Goal: Navigation & Orientation: Find specific page/section

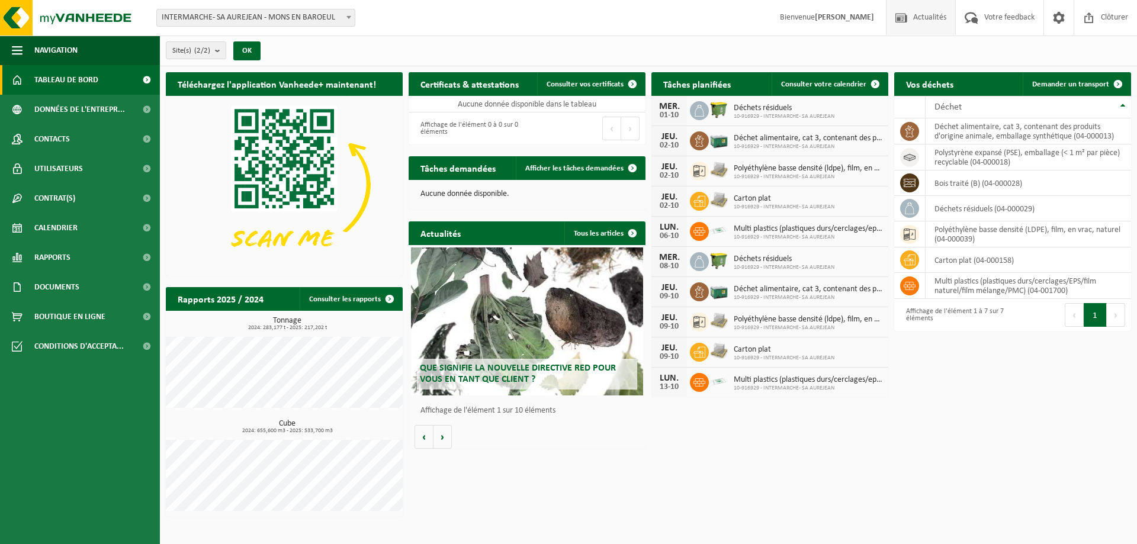
click at [918, 16] on span "Actualités" at bounding box center [929, 17] width 39 height 35
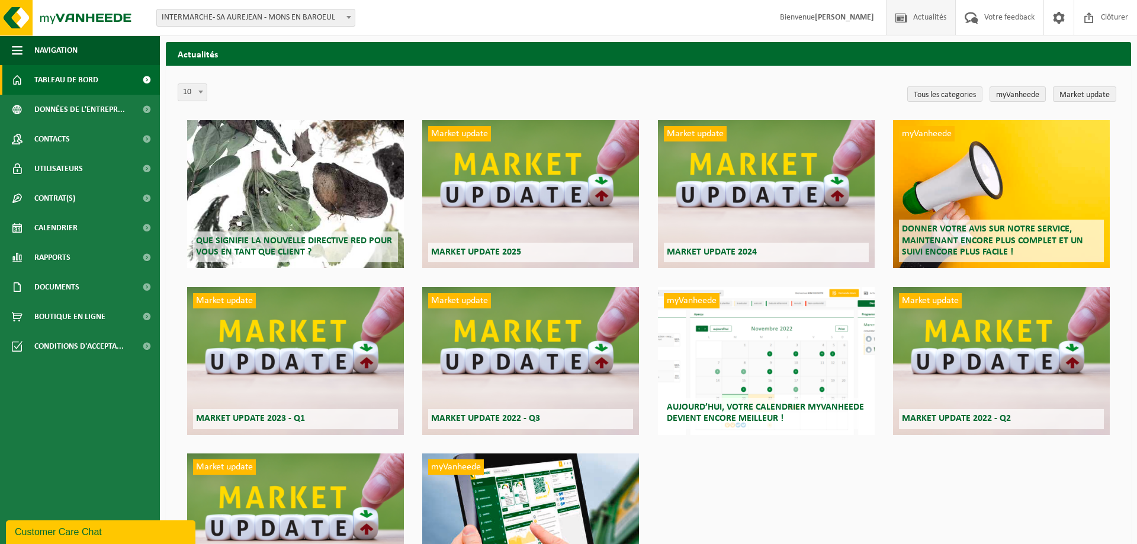
click at [87, 75] on span "Tableau de bord" at bounding box center [66, 80] width 64 height 30
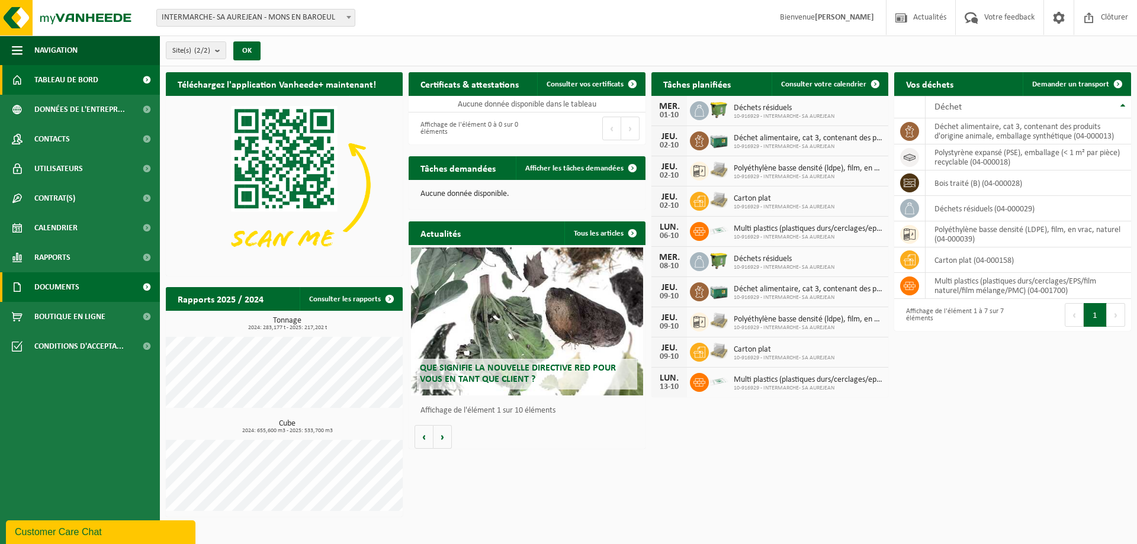
click at [105, 290] on link "Documents" at bounding box center [80, 287] width 160 height 30
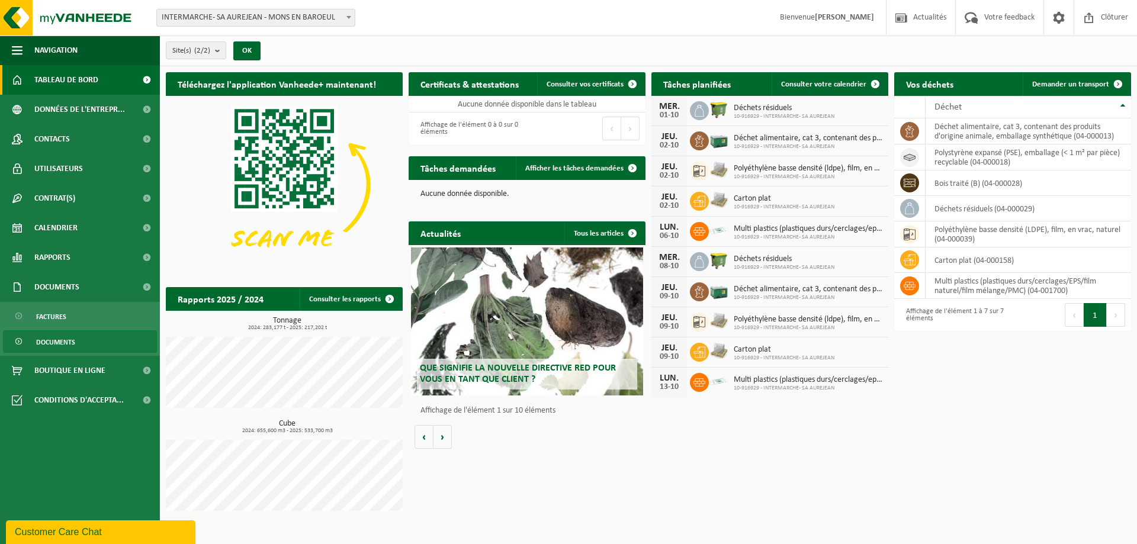
click at [85, 348] on link "Documents" at bounding box center [80, 341] width 154 height 23
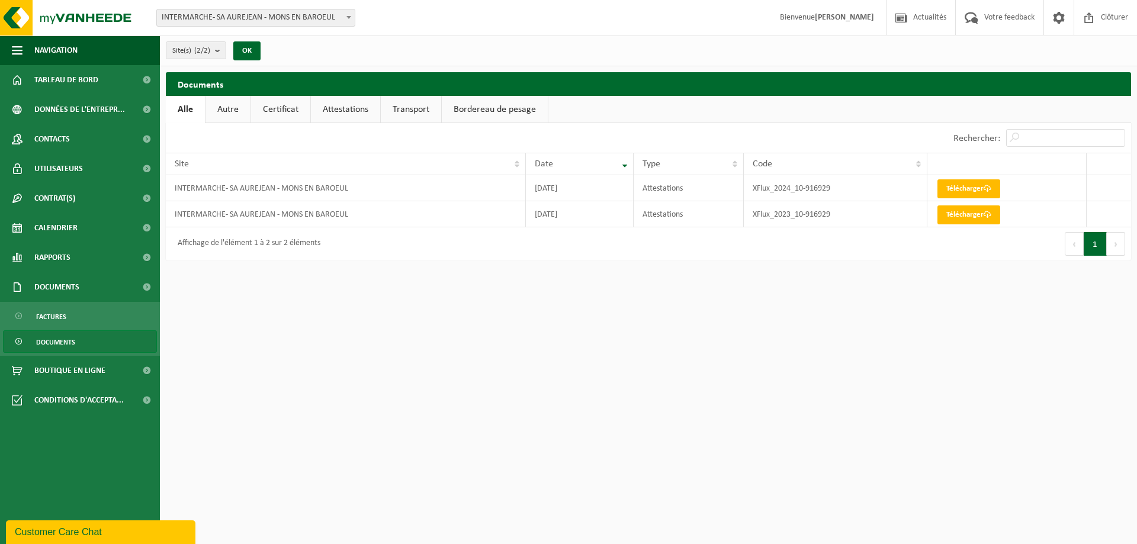
click at [274, 106] on link "Certificat" at bounding box center [280, 109] width 59 height 27
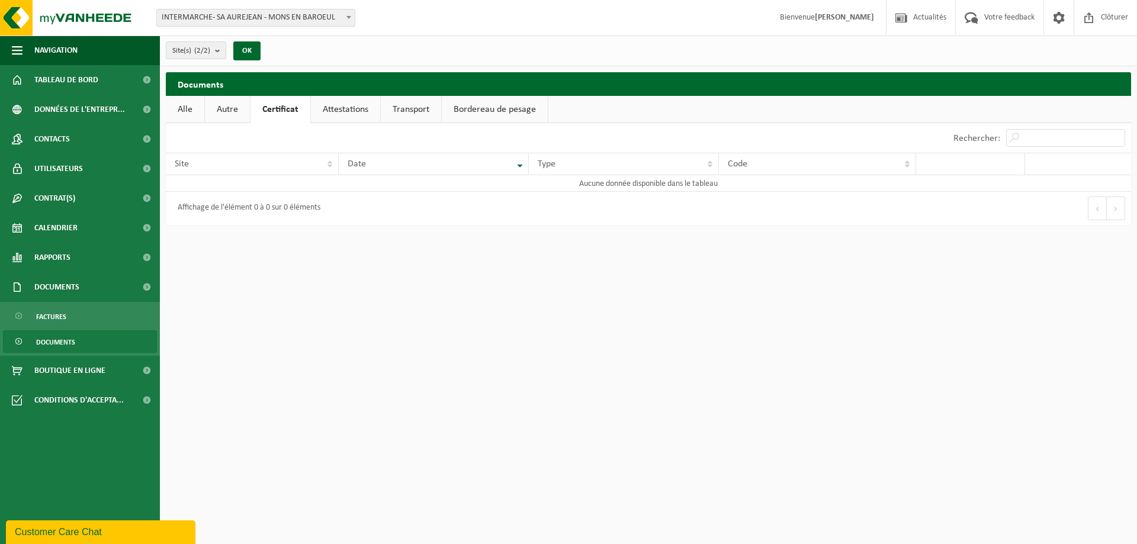
click at [342, 105] on link "Attestations" at bounding box center [345, 109] width 69 height 27
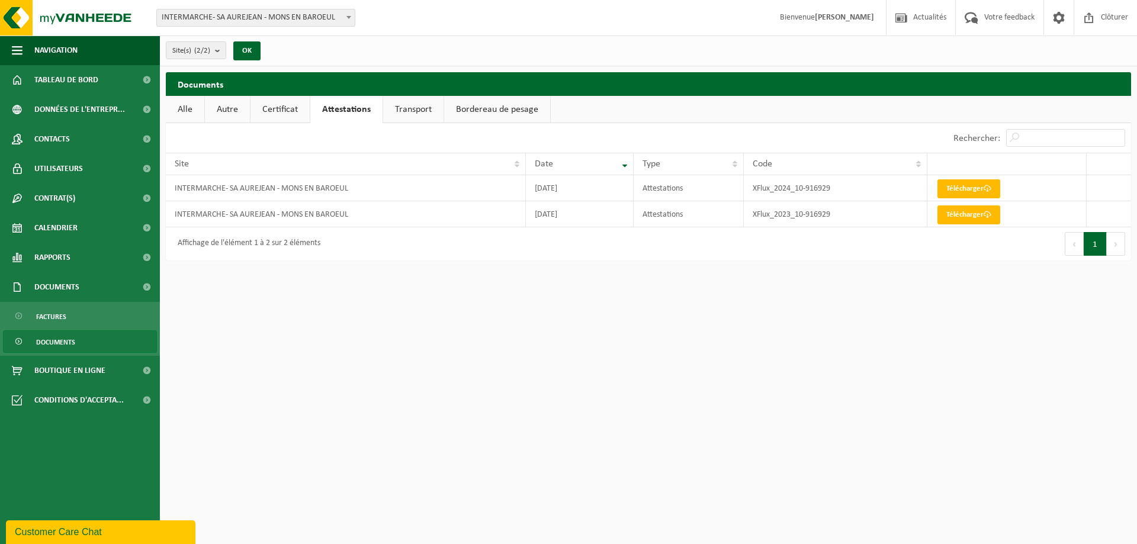
click at [415, 105] on link "Transport" at bounding box center [413, 109] width 60 height 27
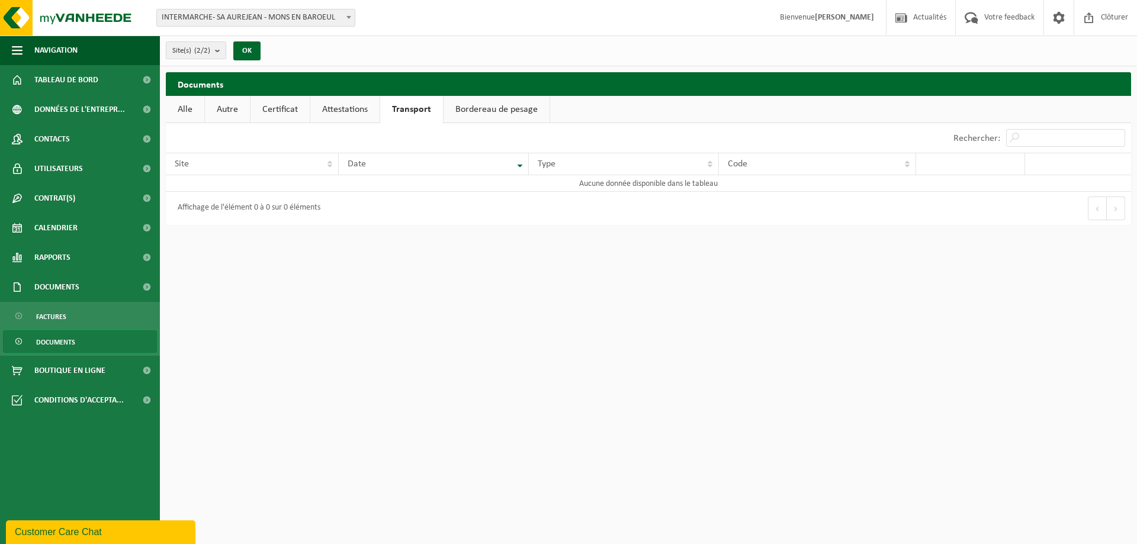
click at [492, 107] on link "Bordereau de pesage" at bounding box center [497, 109] width 106 height 27
click at [154, 122] on span at bounding box center [146, 110] width 27 height 30
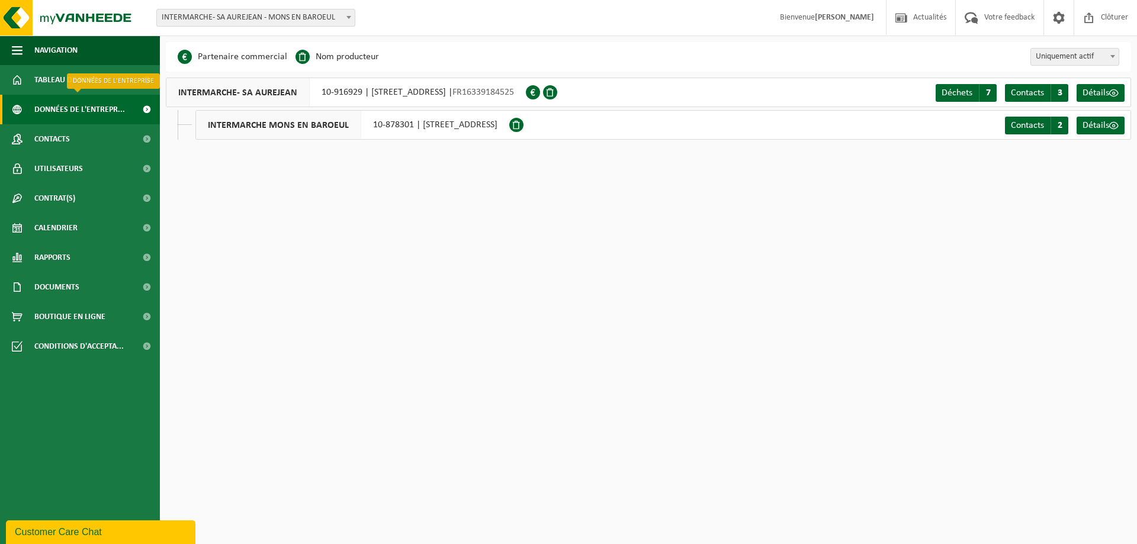
click at [99, 98] on span "Données de l'entrepr..." at bounding box center [79, 110] width 91 height 30
click at [98, 85] on span "Tableau de bord" at bounding box center [66, 80] width 64 height 30
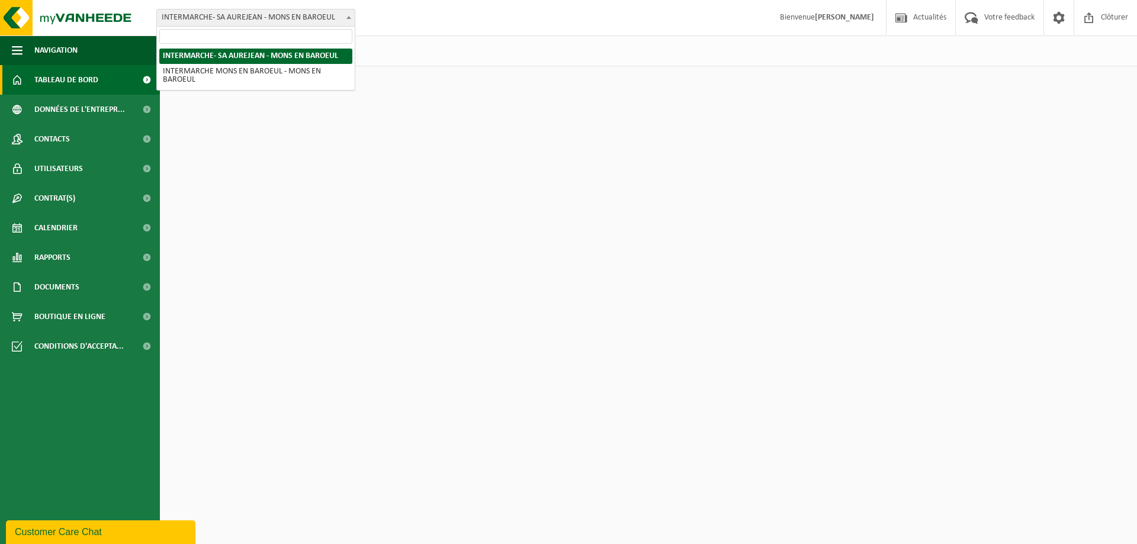
click at [272, 15] on span "INTERMARCHE- SA AUREJEAN - MONS EN BAROEUL" at bounding box center [256, 17] width 198 height 17
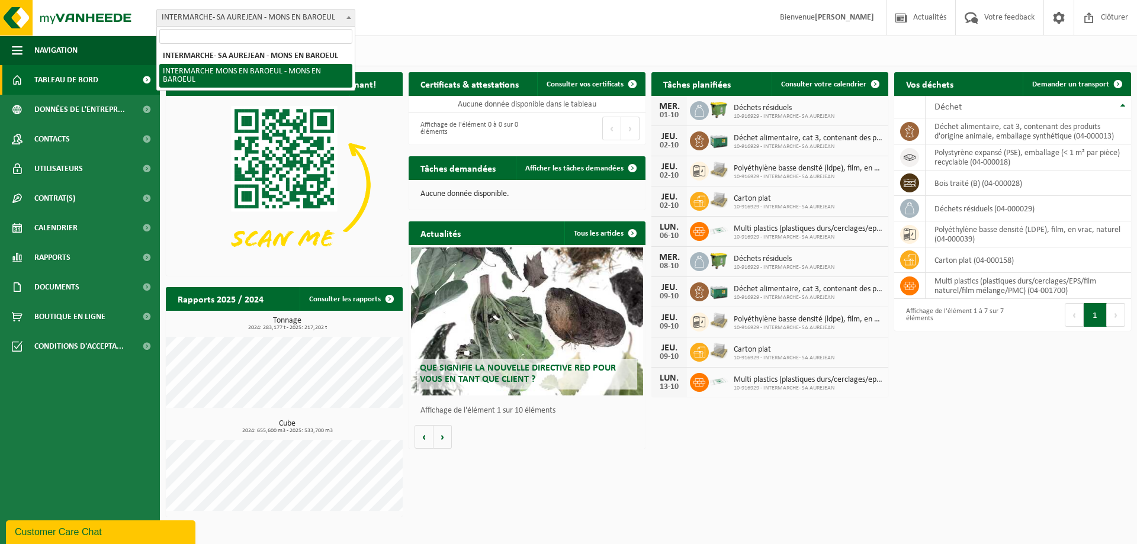
select select "108279"
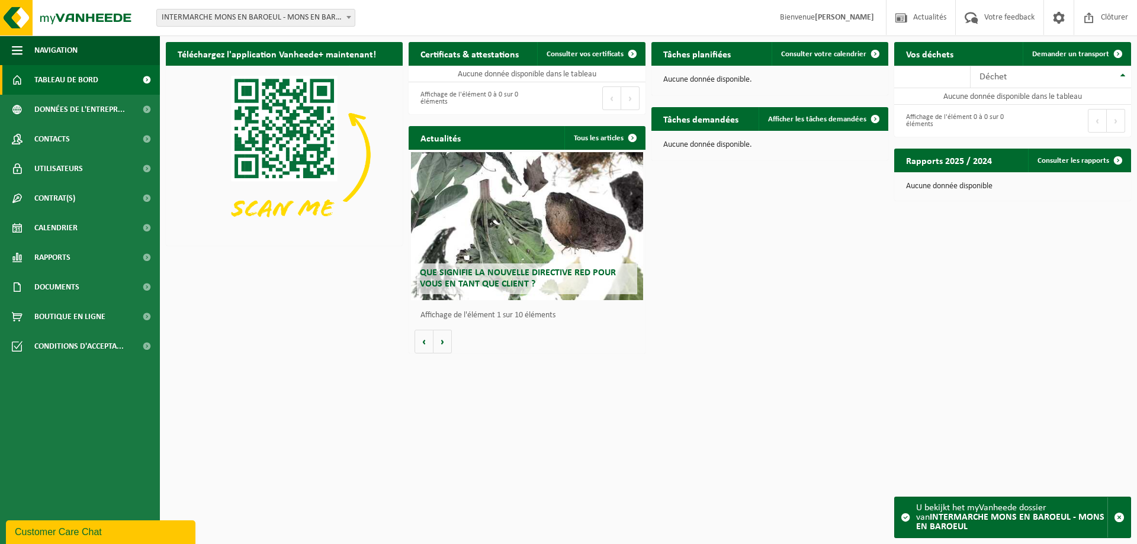
click at [271, 18] on span "INTERMARCHE MONS EN BAROEUL - MONS EN BAROEUL" at bounding box center [256, 17] width 198 height 17
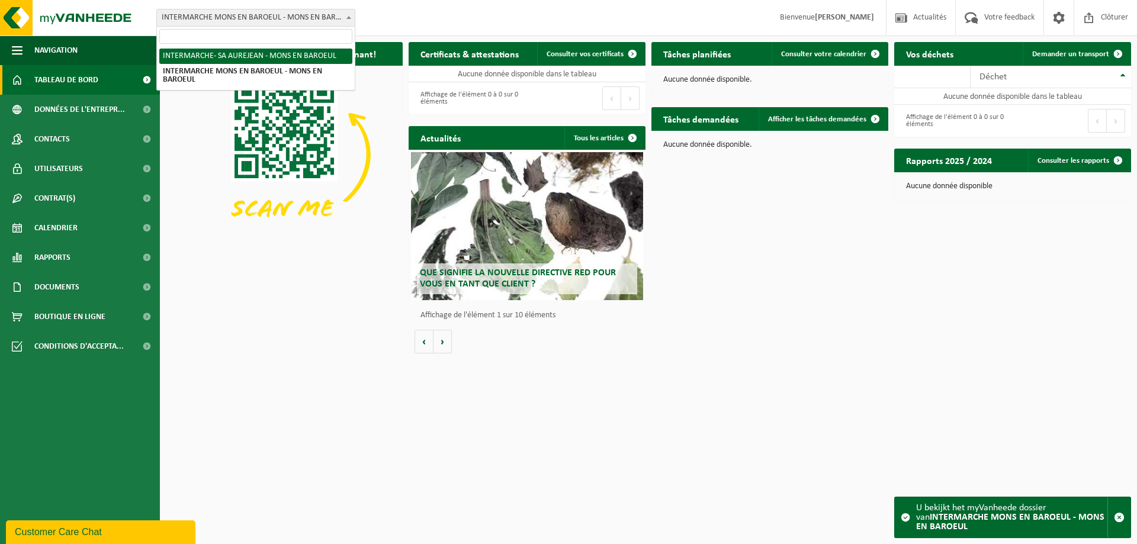
select select "127765"
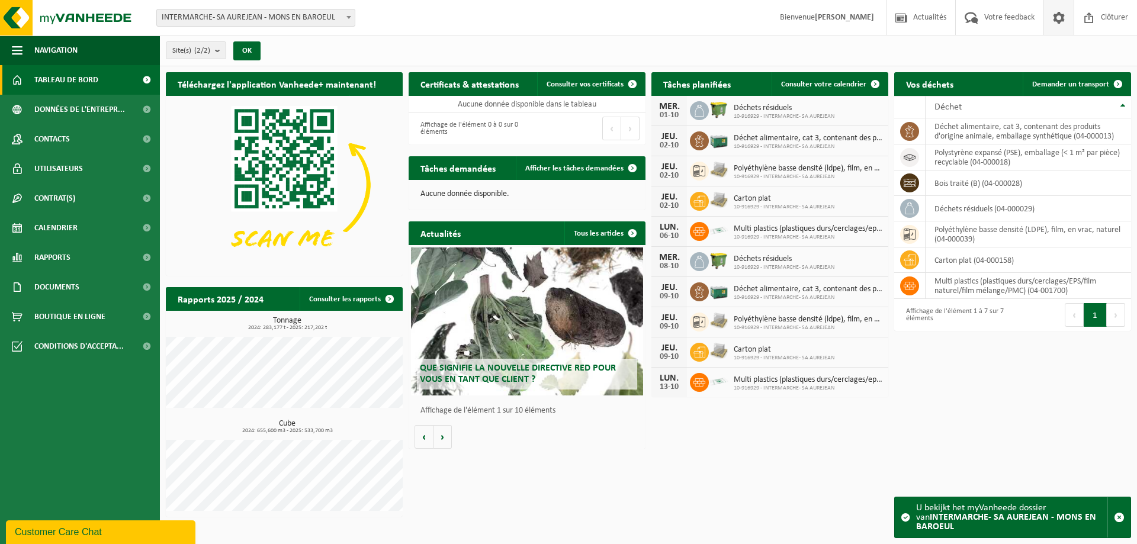
click at [1061, 21] on span at bounding box center [1059, 17] width 18 height 35
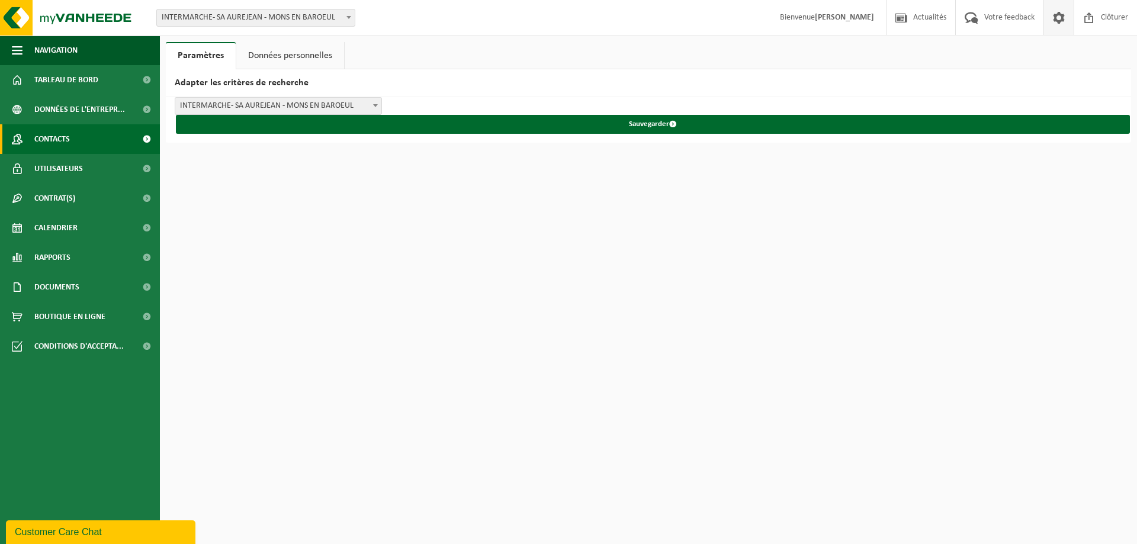
click at [90, 139] on link "Contacts" at bounding box center [80, 139] width 160 height 30
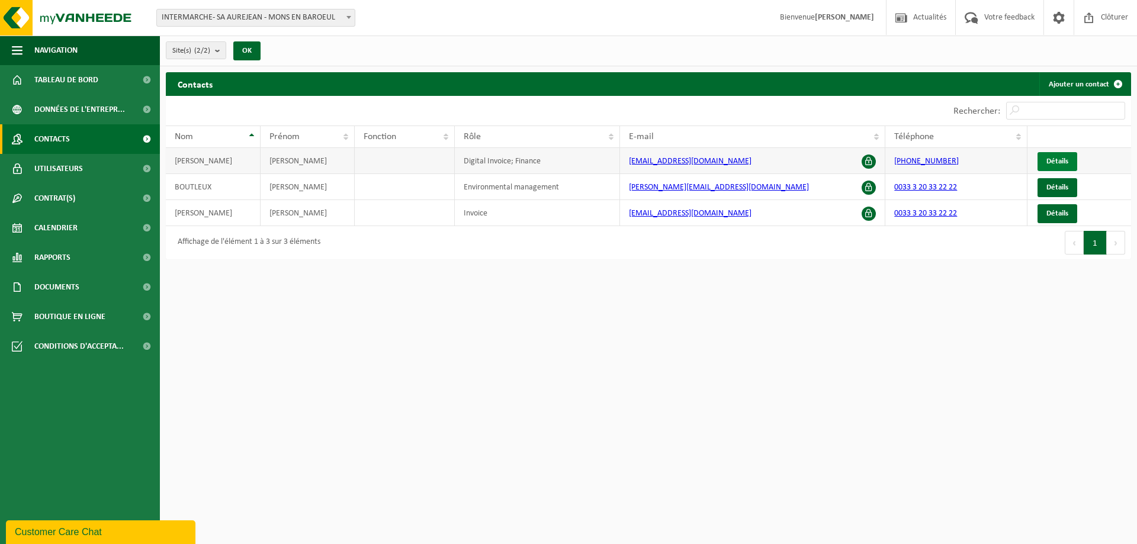
click at [1049, 163] on span "Détails" at bounding box center [1057, 162] width 22 height 8
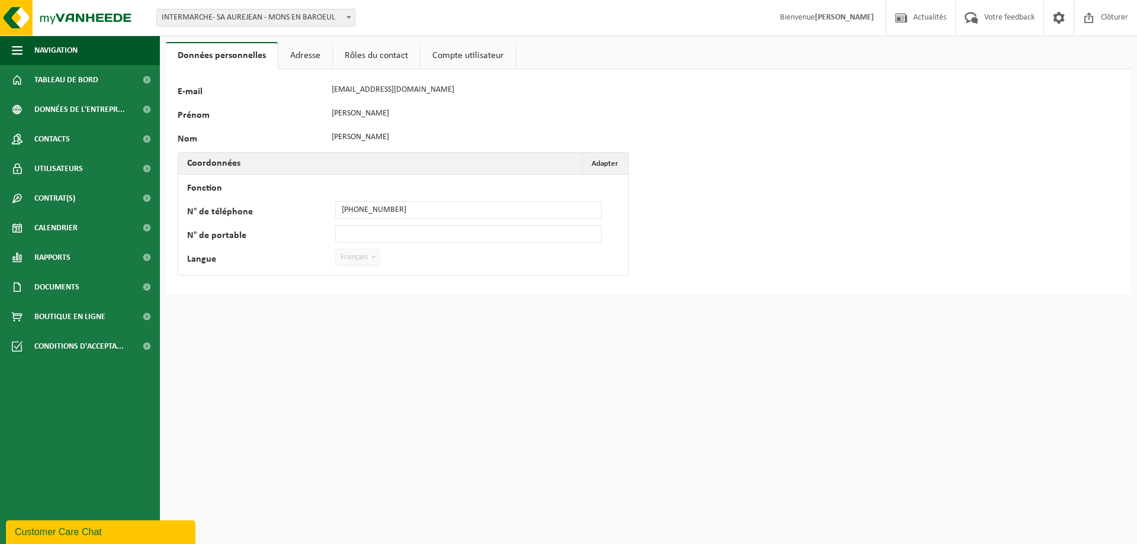
click at [372, 55] on link "Rôles du contact" at bounding box center [376, 55] width 87 height 27
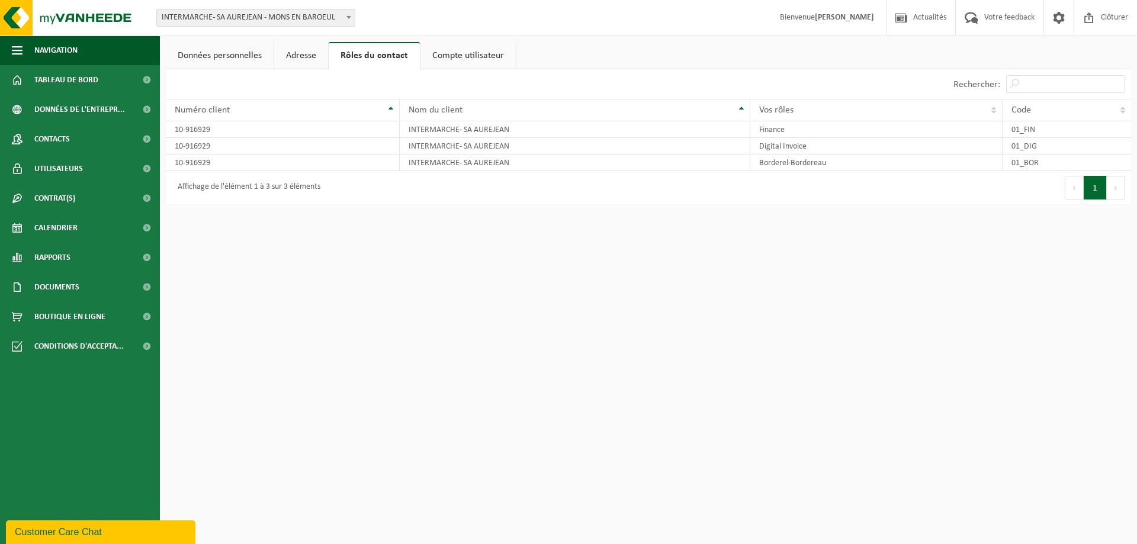
click at [468, 56] on link "Compte utilisateur" at bounding box center [467, 55] width 95 height 27
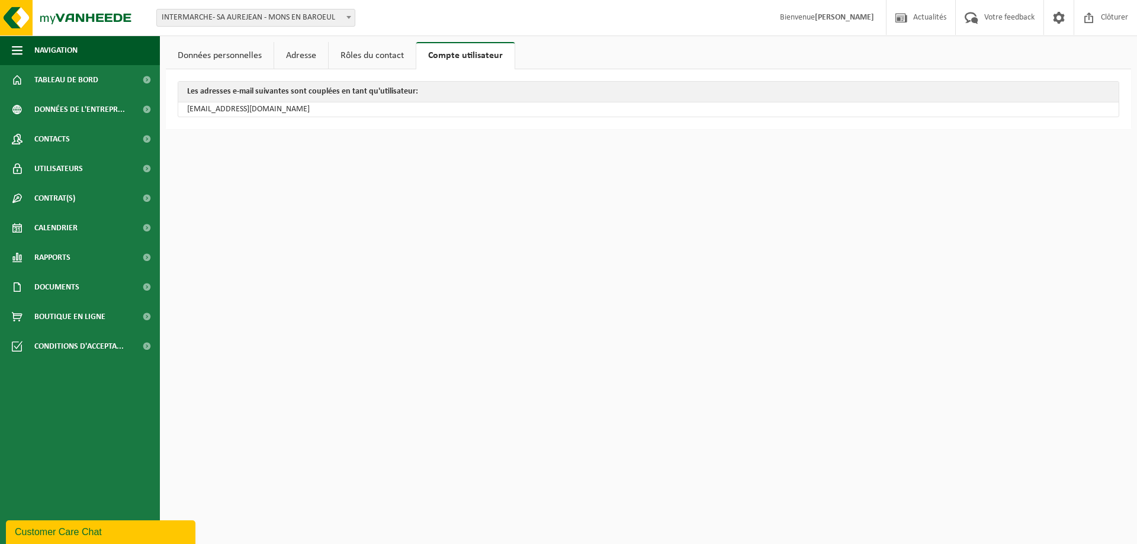
click at [227, 51] on link "Données personnelles" at bounding box center [220, 55] width 108 height 27
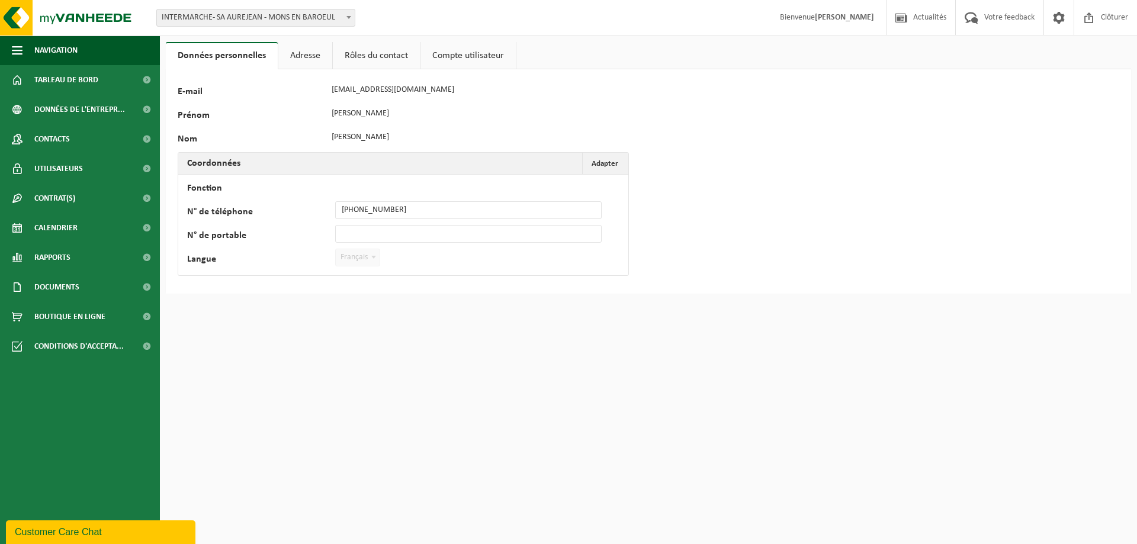
click at [298, 57] on link "Adresse" at bounding box center [305, 55] width 54 height 27
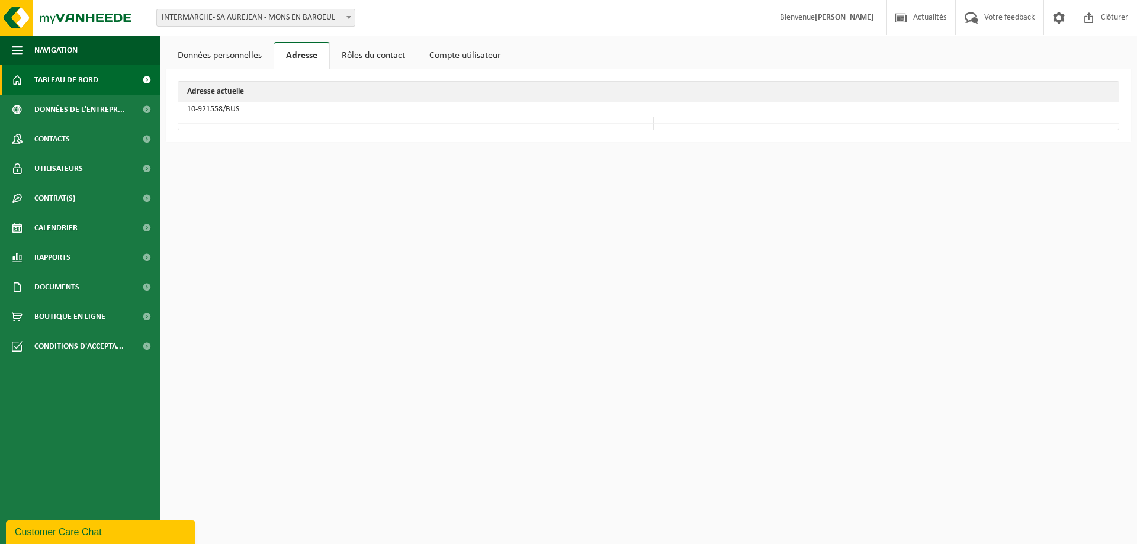
click at [82, 83] on span "Tableau de bord" at bounding box center [66, 80] width 64 height 30
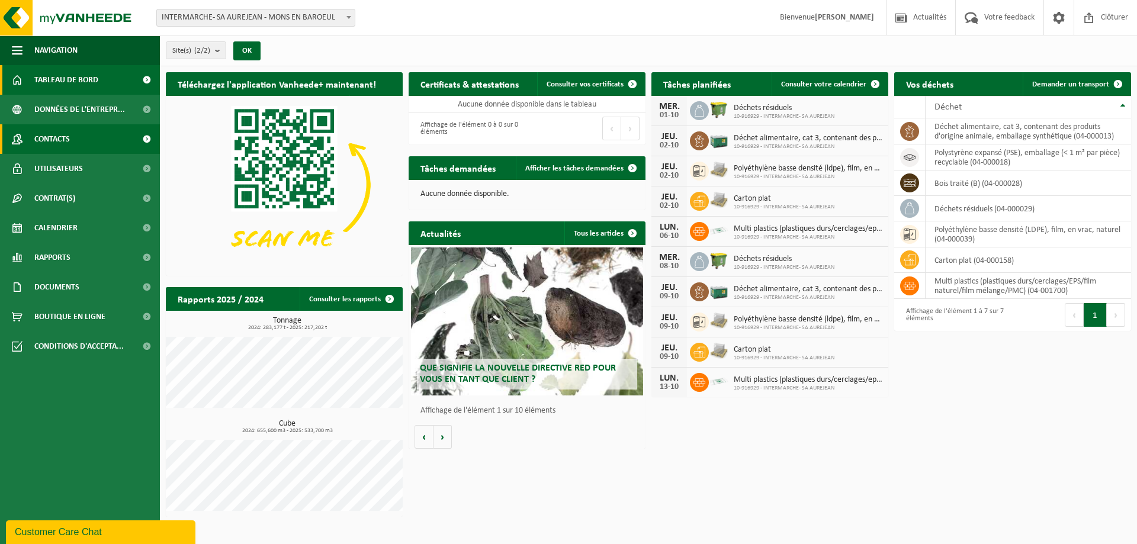
click at [64, 147] on span "Contacts" at bounding box center [52, 139] width 36 height 30
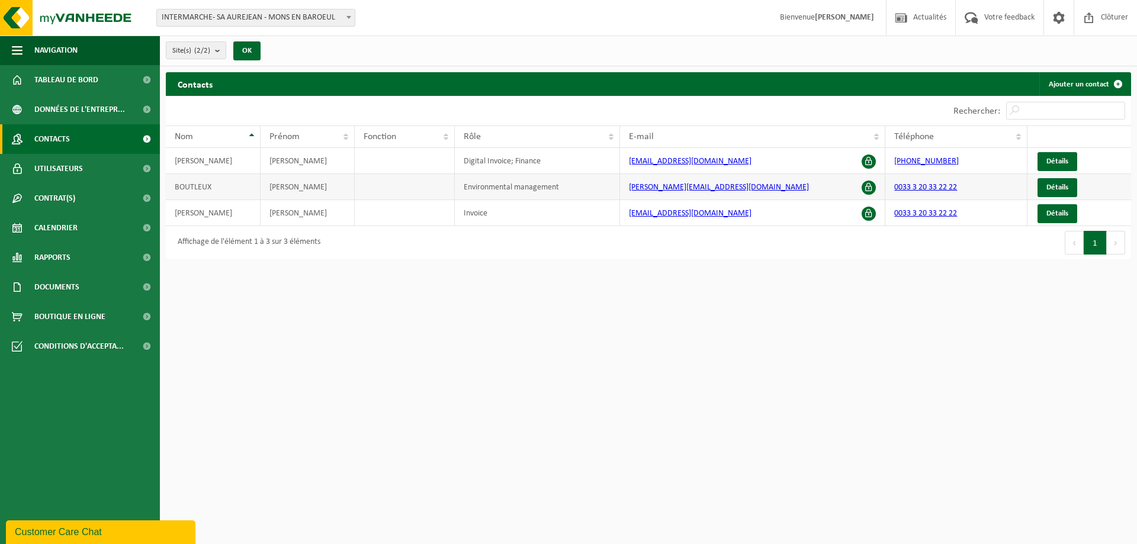
click at [870, 184] on span at bounding box center [869, 188] width 14 height 14
click at [876, 194] on td "[PERSON_NAME][EMAIL_ADDRESS][DOMAIN_NAME]" at bounding box center [753, 187] width 266 height 26
click at [872, 188] on span at bounding box center [869, 188] width 14 height 14
click at [872, 220] on td "[EMAIL_ADDRESS][DOMAIN_NAME]" at bounding box center [753, 213] width 266 height 26
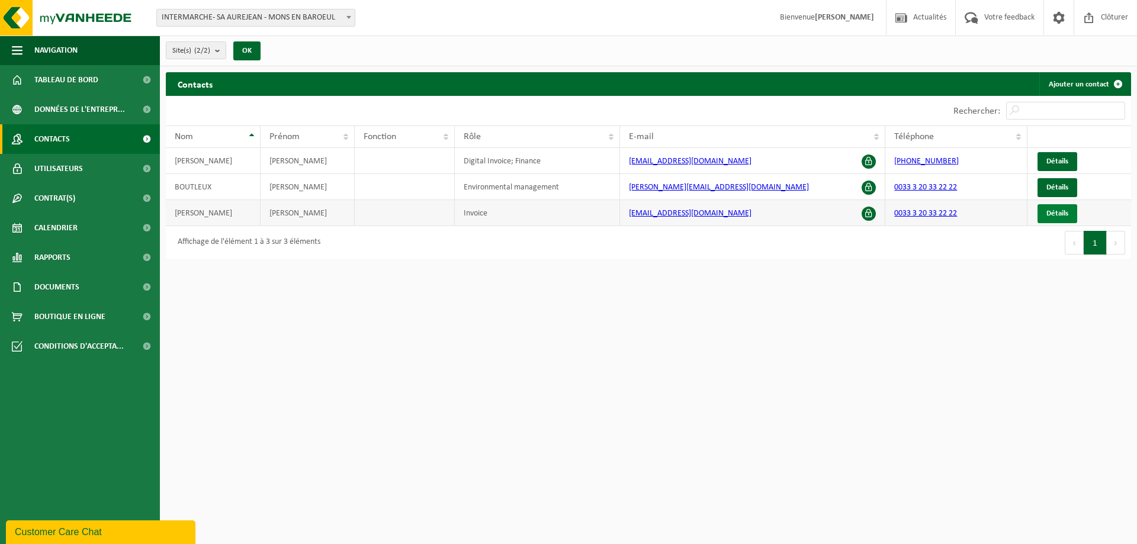
click at [1061, 211] on span "Détails" at bounding box center [1057, 214] width 22 height 8
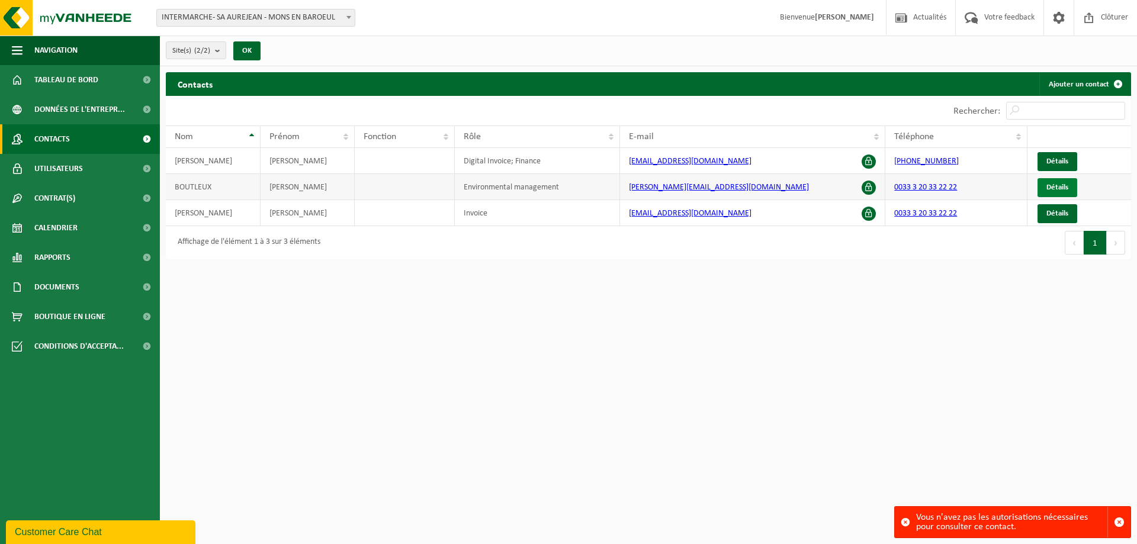
click at [1052, 188] on span "Détails" at bounding box center [1057, 188] width 22 height 8
click at [41, 88] on span "Tableau de bord" at bounding box center [66, 80] width 64 height 30
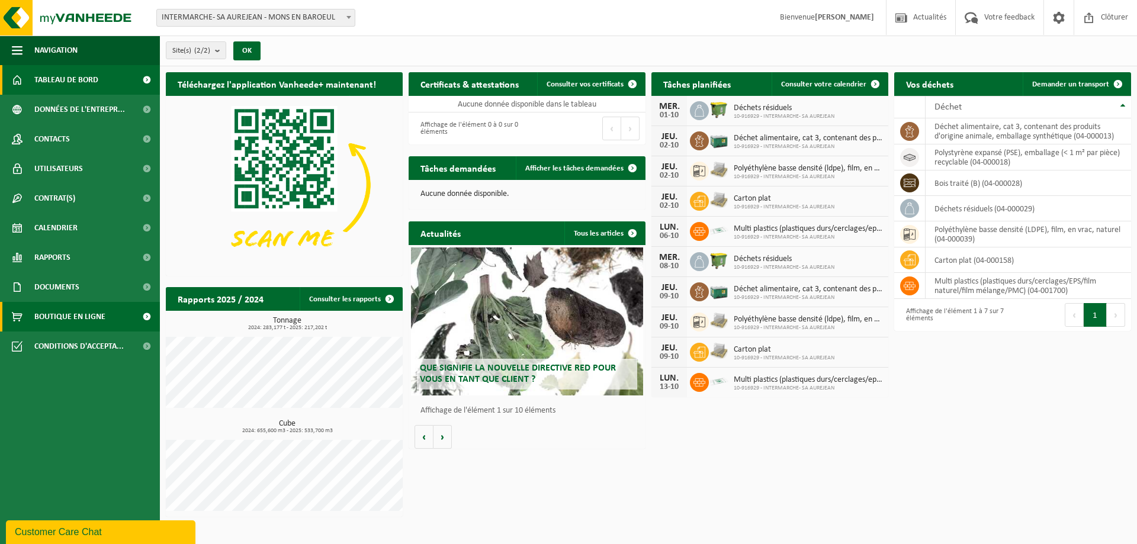
click at [89, 318] on span "Boutique en ligne" at bounding box center [69, 317] width 71 height 30
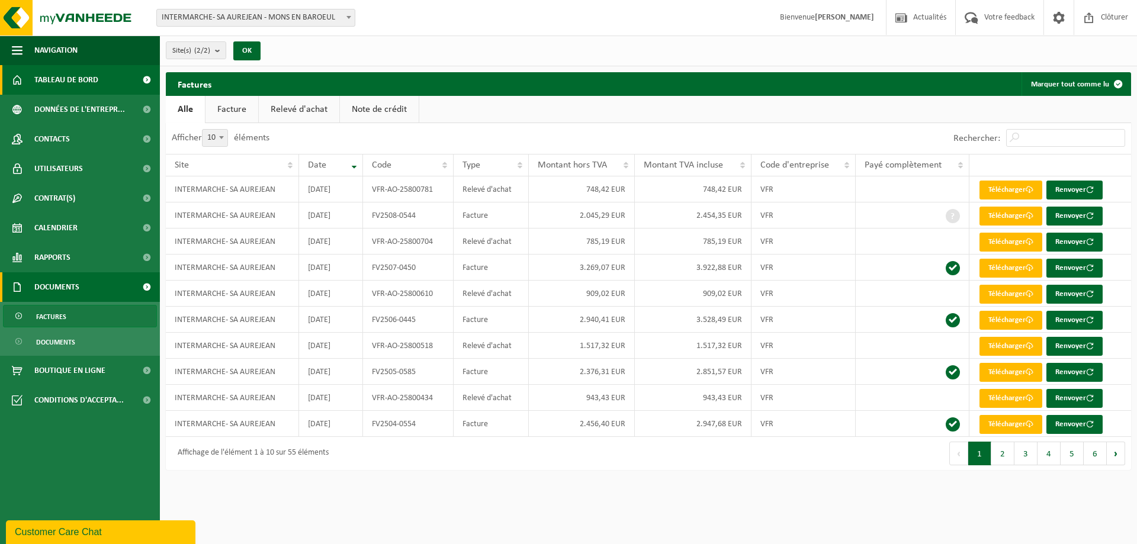
click at [63, 82] on span "Tableau de bord" at bounding box center [66, 80] width 64 height 30
